Goal: Find specific fact: Find specific fact

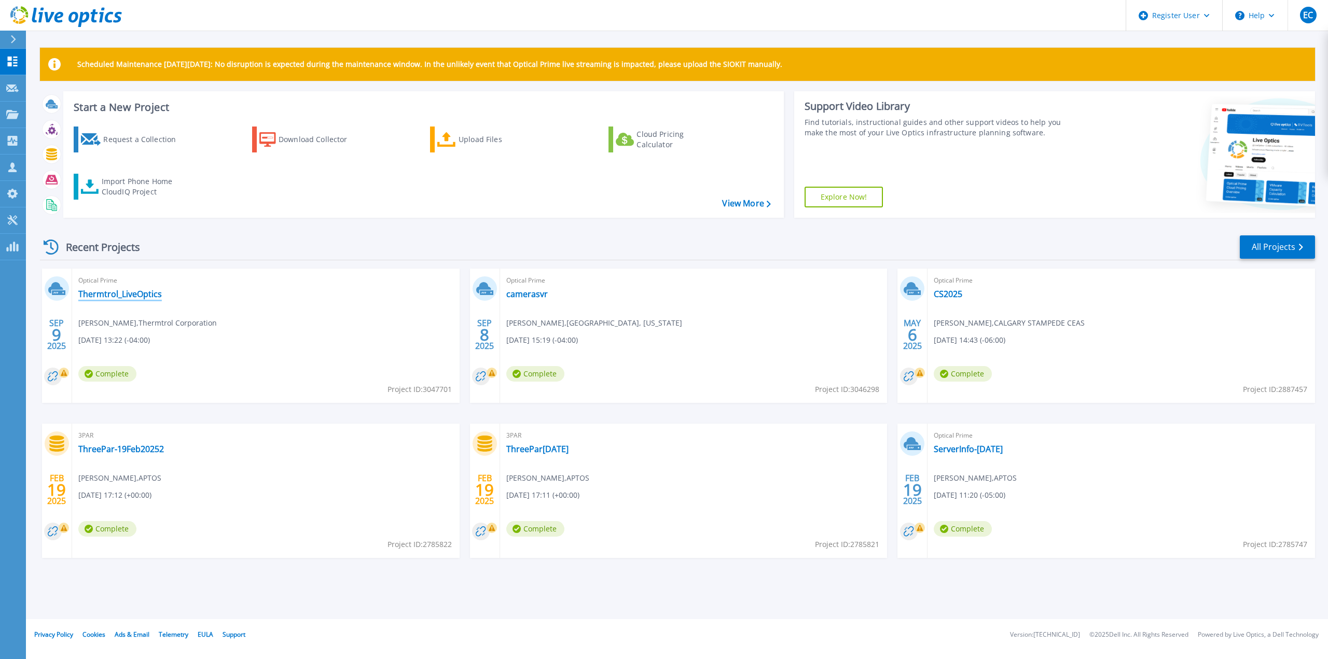
click at [130, 293] on link "Thermtrol_LiveOptics" at bounding box center [120, 294] width 84 height 10
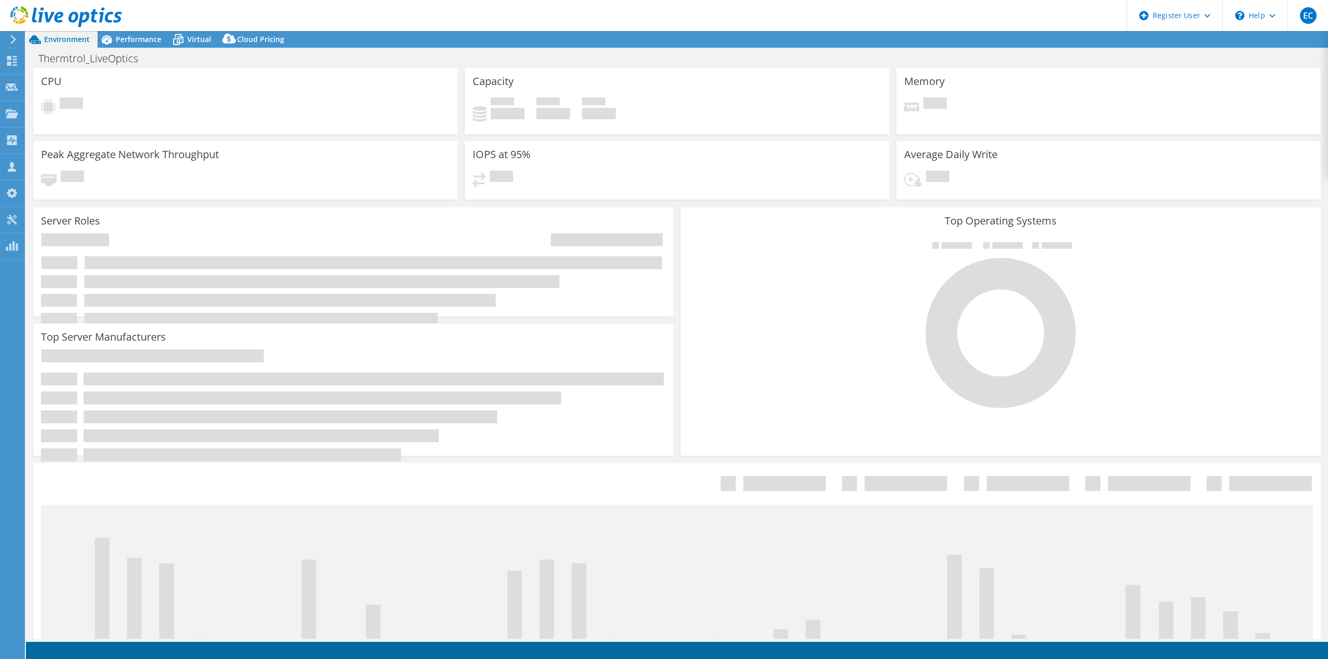
select select "USEast"
select select "USD"
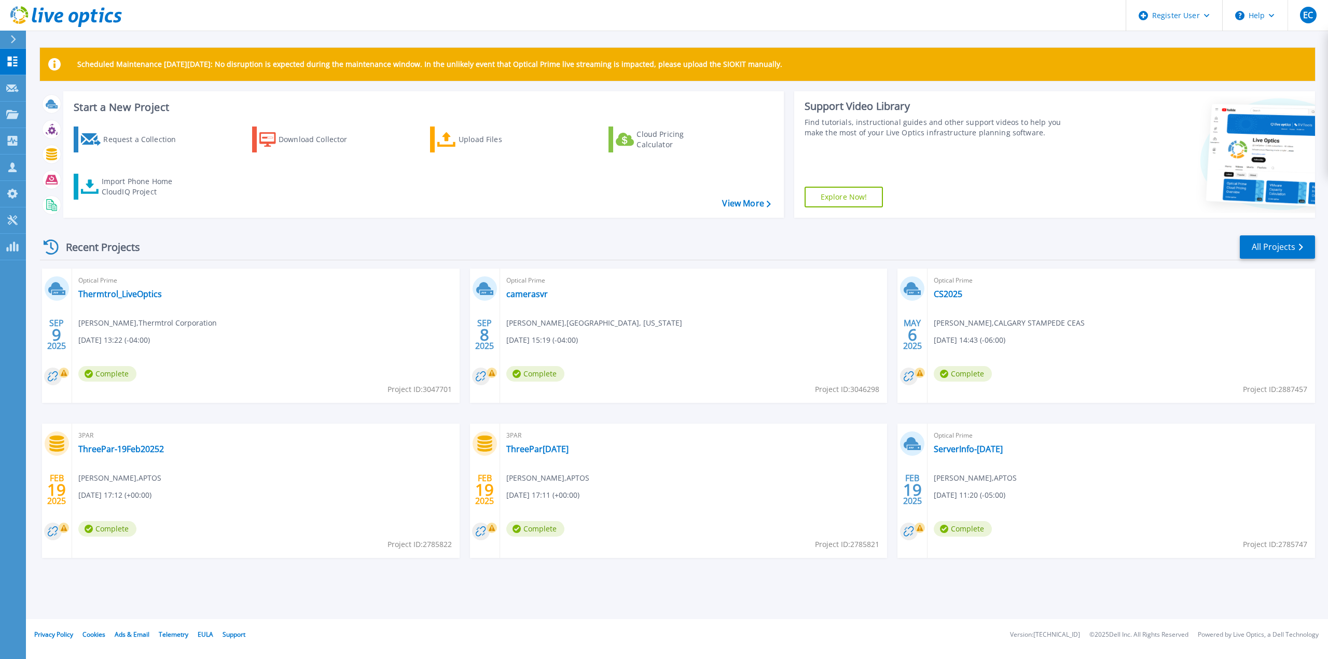
click at [423, 391] on span "Project ID: 3047701" at bounding box center [419, 389] width 64 height 11
click at [426, 391] on span "Project ID: 3047701" at bounding box center [419, 389] width 64 height 11
click at [449, 392] on span "Project ID: 3047701" at bounding box center [419, 389] width 64 height 11
drag, startPoint x: 451, startPoint y: 391, endPoint x: 386, endPoint y: 392, distance: 64.3
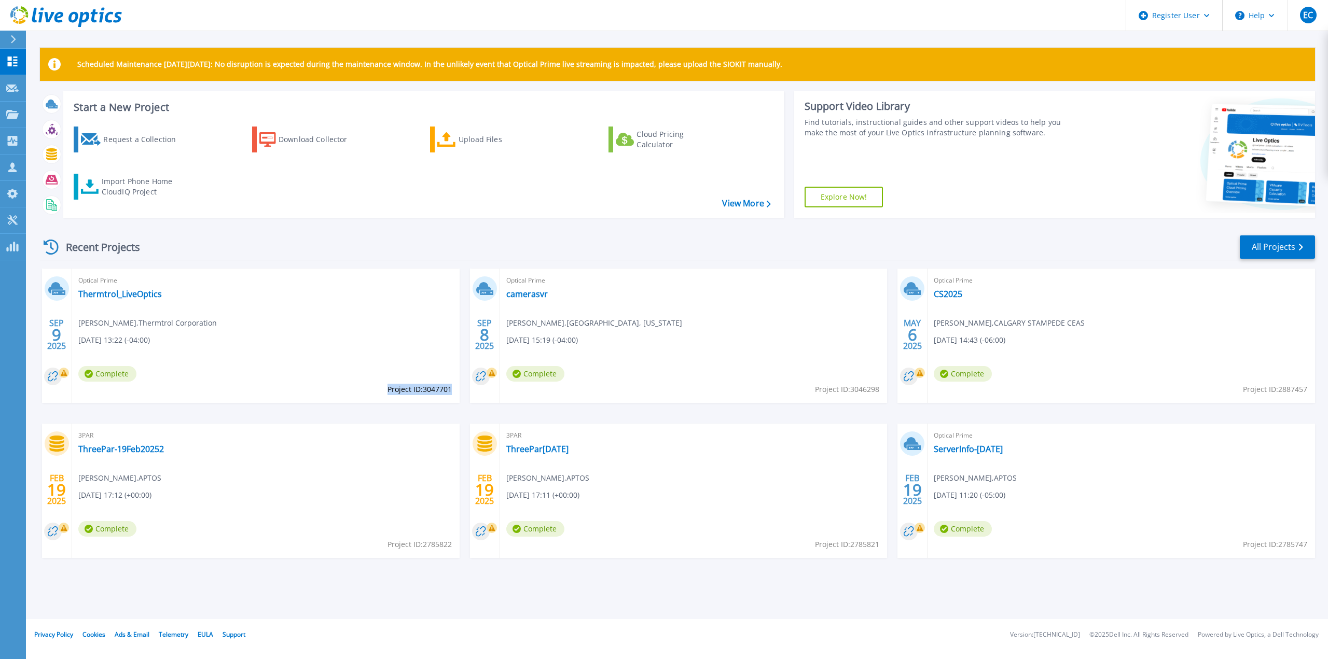
click at [387, 392] on span "Project ID: 3047701" at bounding box center [419, 389] width 64 height 11
copy span "Project ID: 3047701"
